Goal: Information Seeking & Learning: Learn about a topic

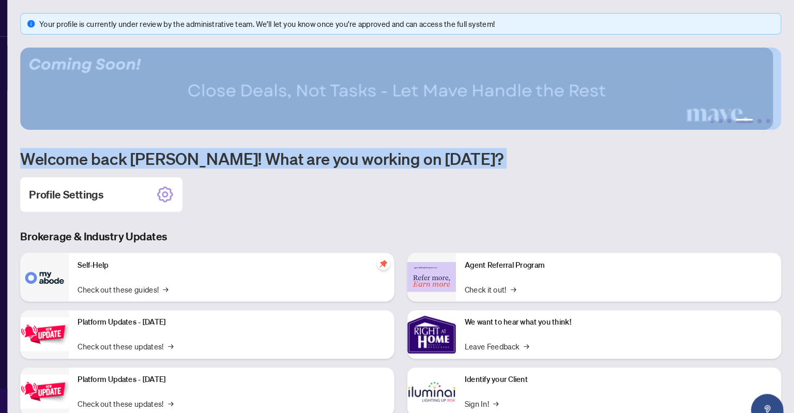
drag, startPoint x: 785, startPoint y: 104, endPoint x: 793, endPoint y: 40, distance: 64.0
click at [793, 40] on main "Your profile is currently under review by the administrative team. We’ll let yo…" at bounding box center [417, 206] width 753 height 413
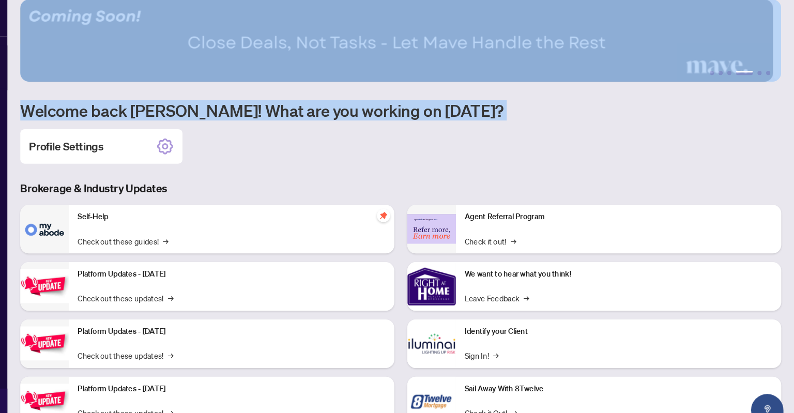
scroll to position [66, 0]
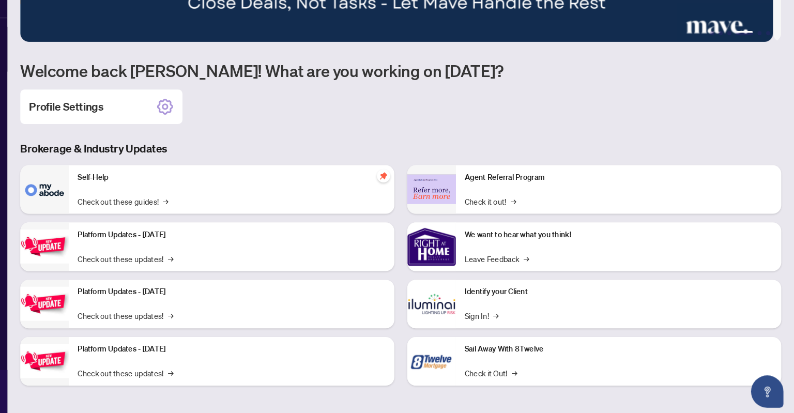
click at [174, 203] on div "Self-Help Check out these guides! →" at bounding box center [255, 199] width 311 height 47
click at [85, 196] on img at bounding box center [77, 199] width 47 height 47
click at [139, 209] on link "Check out these guides! →" at bounding box center [152, 210] width 87 height 11
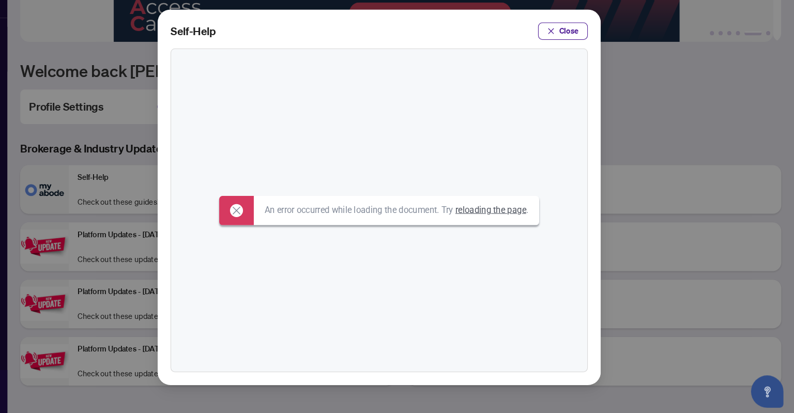
click at [525, 213] on link "reloading the page" at bounding box center [504, 218] width 68 height 10
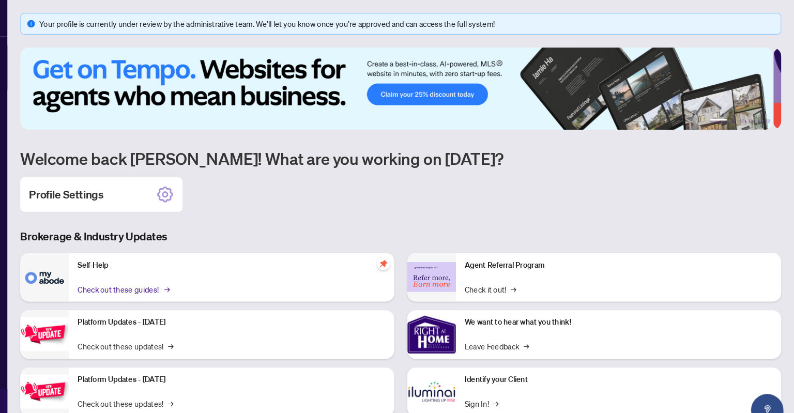
click at [144, 275] on link "Check out these guides! →" at bounding box center [152, 276] width 87 height 11
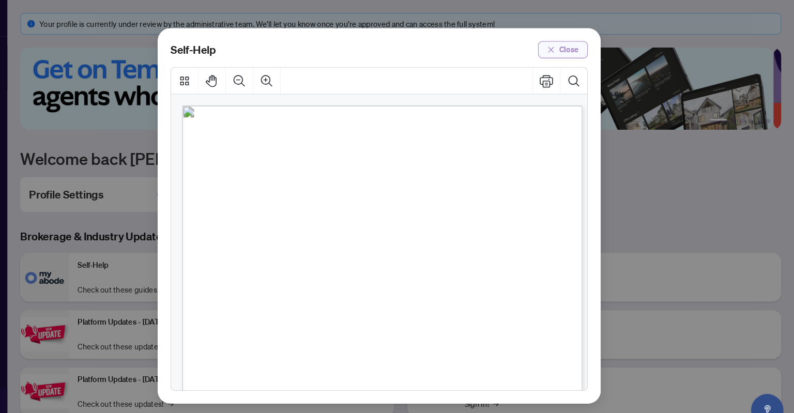
click at [567, 49] on button "Close" at bounding box center [573, 47] width 48 height 17
